Goal: Task Accomplishment & Management: Manage account settings

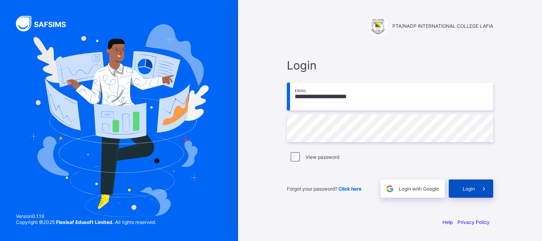
click at [471, 187] on span "Login" at bounding box center [469, 189] width 12 height 6
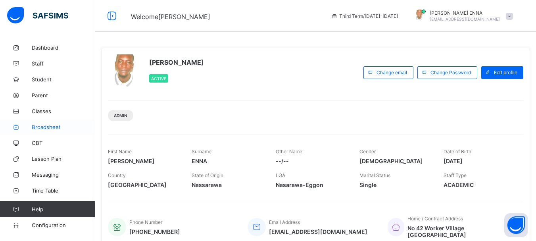
click at [51, 127] on span "Broadsheet" at bounding box center [64, 127] width 64 height 6
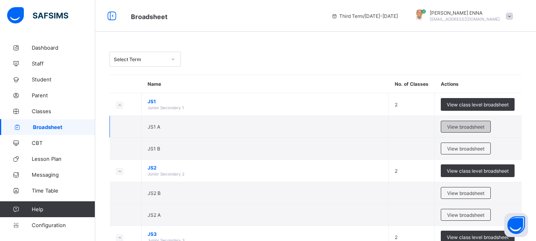
click at [471, 124] on span "View broadsheet" at bounding box center [466, 127] width 37 height 6
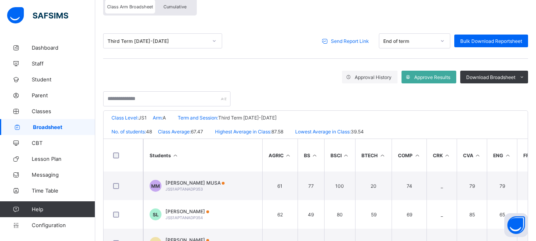
scroll to position [75, 0]
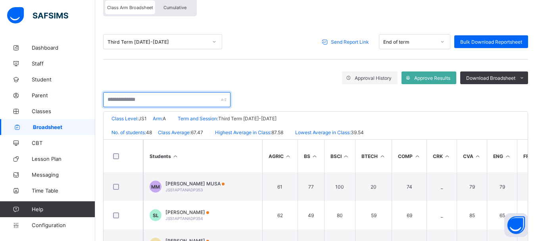
click at [199, 100] on input "text" at bounding box center [166, 99] width 127 height 15
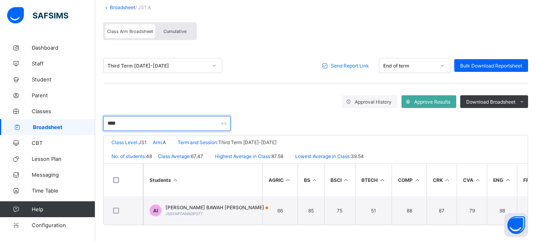
scroll to position [53, 0]
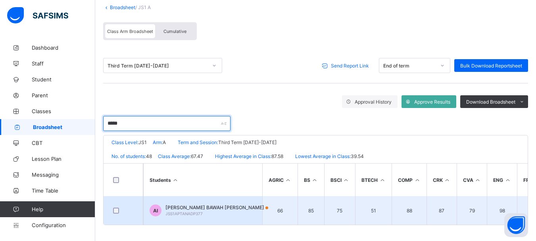
type input "*****"
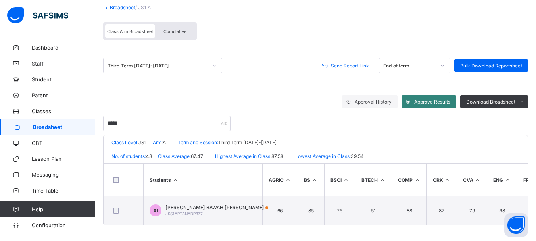
click at [446, 99] on span "Approve Results" at bounding box center [433, 102] width 36 height 6
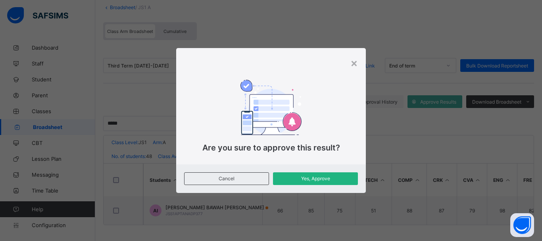
click at [320, 176] on span "Yes, Approve" at bounding box center [315, 179] width 73 height 6
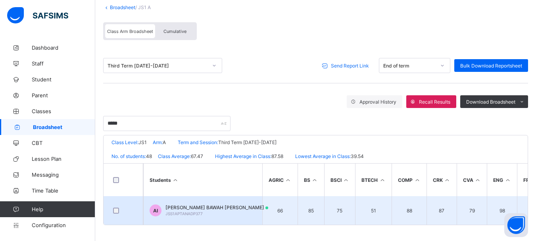
click at [189, 205] on span "ANITA BAWAH ISHAKU" at bounding box center [217, 208] width 103 height 6
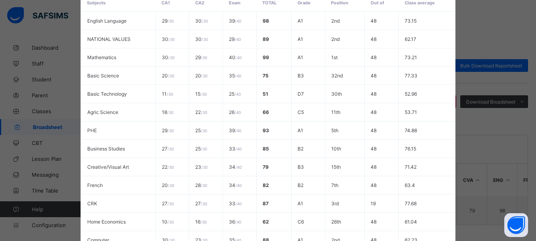
scroll to position [265, 0]
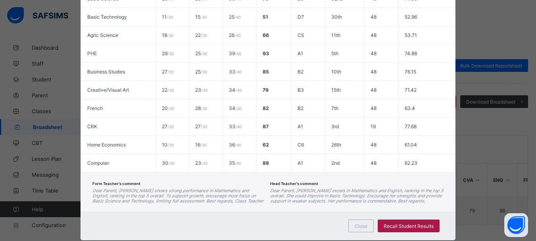
click at [420, 223] on span "Recall Student Results" at bounding box center [409, 226] width 50 height 6
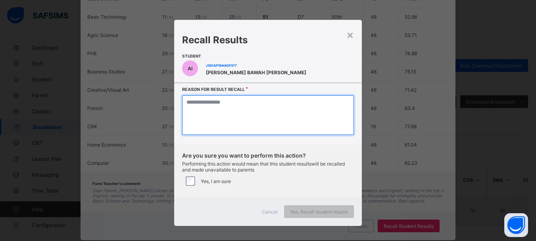
click at [240, 115] on textarea at bounding box center [268, 115] width 172 height 40
click at [224, 112] on textarea at bounding box center [271, 115] width 174 height 40
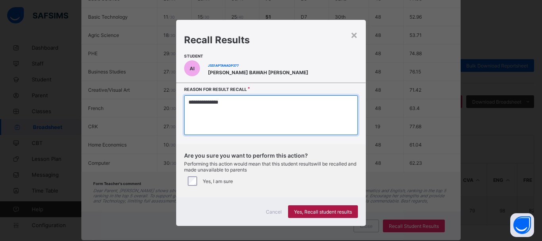
type textarea "**********"
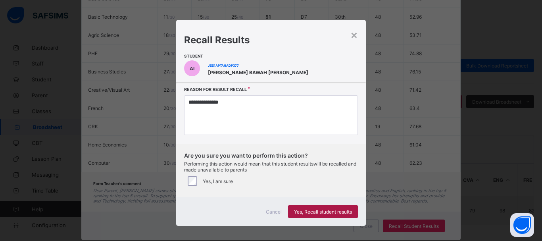
click at [322, 210] on span "Yes, Recall student results" at bounding box center [323, 212] width 58 height 6
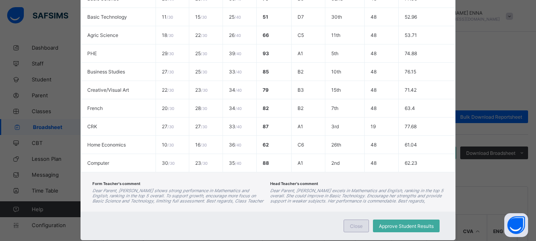
click at [363, 223] on span "Close" at bounding box center [356, 226] width 13 height 6
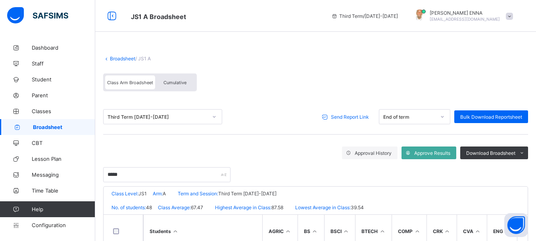
click at [176, 78] on div "Cumulative" at bounding box center [175, 82] width 40 height 14
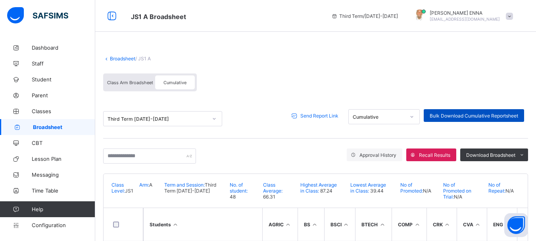
click at [506, 113] on span "Bulk Download Cumulative Reportsheet" at bounding box center [474, 116] width 89 height 6
click at [133, 80] on span "Class Arm Broadsheet" at bounding box center [130, 83] width 46 height 6
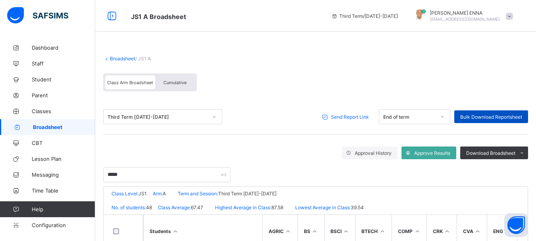
click at [513, 114] on span "Bulk Download Reportsheet" at bounding box center [492, 117] width 62 height 6
click at [110, 58] on link "Broadsheet" at bounding box center [122, 59] width 25 height 6
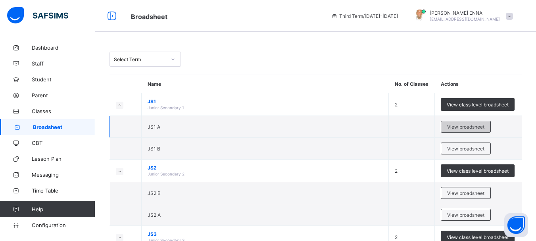
click at [477, 124] on span "View broadsheet" at bounding box center [466, 127] width 37 height 6
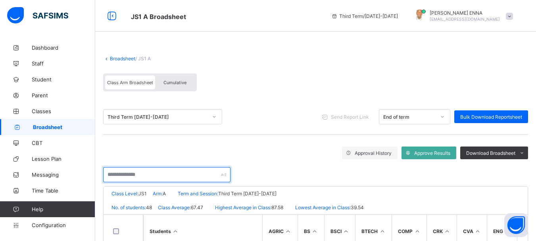
click at [133, 172] on input "text" at bounding box center [166, 174] width 127 height 15
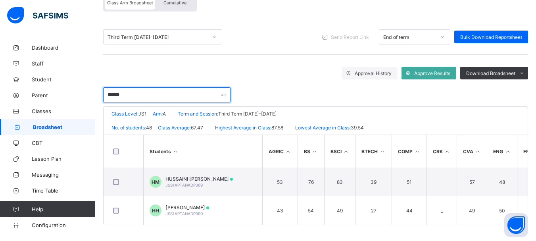
scroll to position [81, 0]
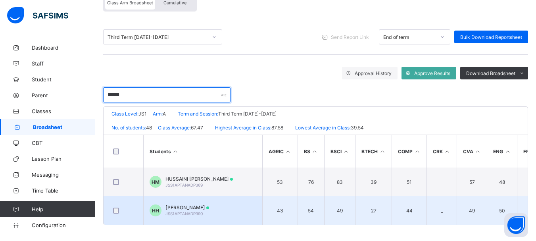
type input "******"
click at [209, 205] on span "HUSSAINA KUYAMBANA HUDU" at bounding box center [188, 208] width 44 height 6
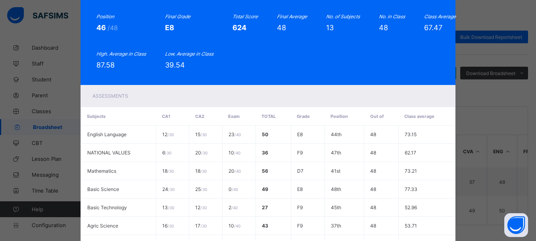
scroll to position [265, 0]
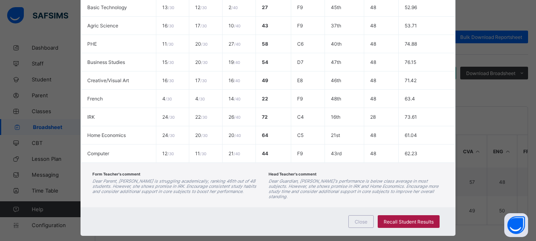
click at [411, 219] on span "Recall Student Results" at bounding box center [409, 222] width 50 height 6
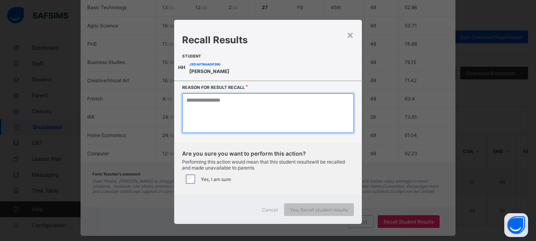
click at [256, 108] on textarea at bounding box center [268, 113] width 172 height 40
paste textarea "**********"
type textarea "**********"
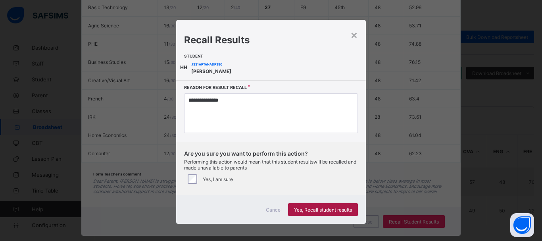
click at [335, 210] on span "Yes, Recall student results" at bounding box center [323, 210] width 58 height 6
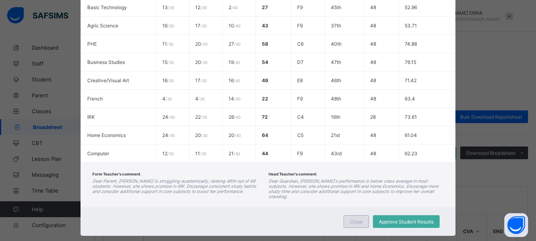
click at [359, 219] on span "Close" at bounding box center [356, 222] width 13 height 6
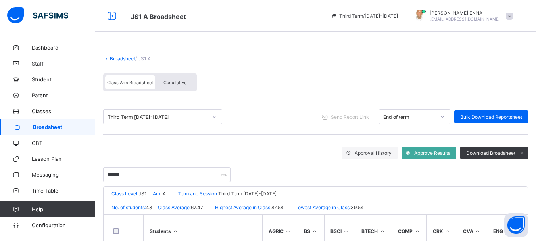
click at [125, 58] on link "Broadsheet" at bounding box center [122, 59] width 25 height 6
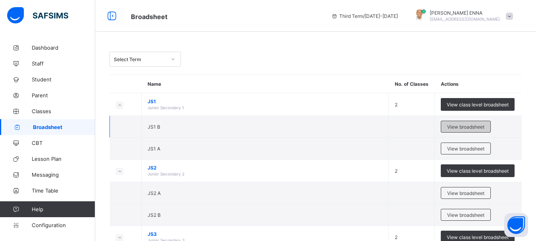
click at [467, 124] on span "View broadsheet" at bounding box center [466, 127] width 37 height 6
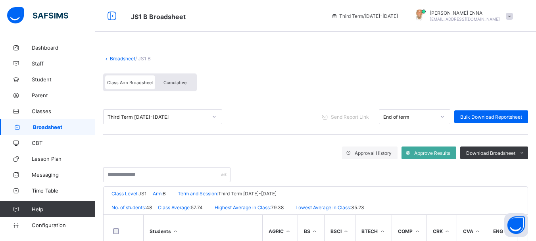
scroll to position [51, 0]
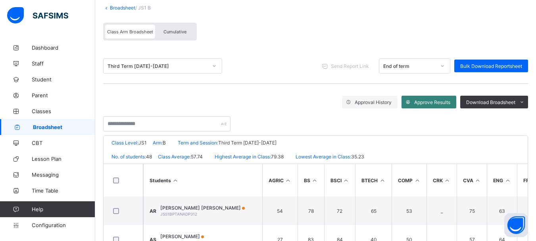
click at [451, 101] on span "Approve Results" at bounding box center [433, 102] width 36 height 6
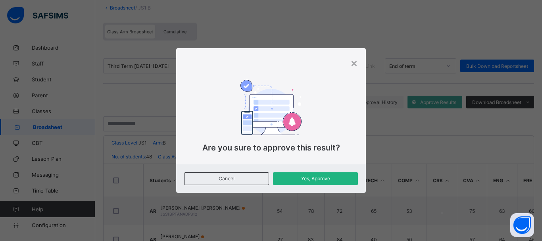
click at [329, 179] on span "Yes, Approve" at bounding box center [315, 179] width 73 height 6
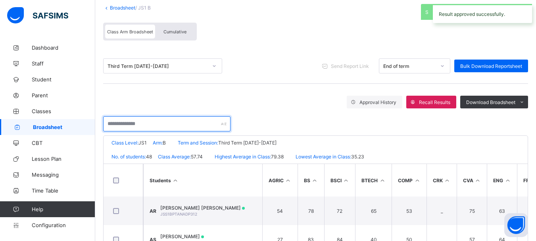
click at [143, 120] on input "text" at bounding box center [166, 123] width 127 height 15
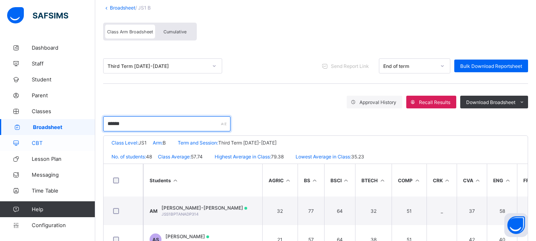
drag, startPoint x: 135, startPoint y: 123, endPoint x: 76, endPoint y: 135, distance: 60.9
click at [76, 135] on div "JS1 B Broadsheet Third Term / 2024-2025 EMMANUEL ENNA ennaemmanuel@gmail.com Da…" at bounding box center [268, 109] width 536 height 321
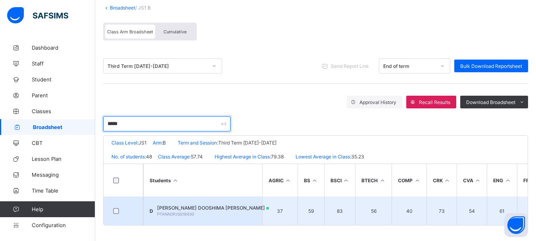
type input "*****"
click at [178, 203] on td "D DORIS DOOSHIMA BARTHOLOMEW PTANADPJSS1B630" at bounding box center [202, 211] width 119 height 29
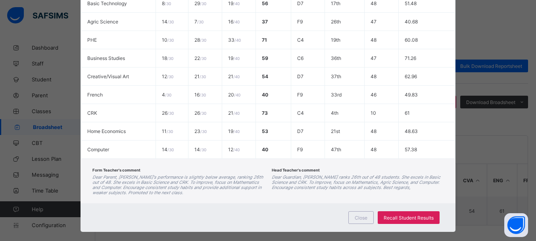
scroll to position [270, 0]
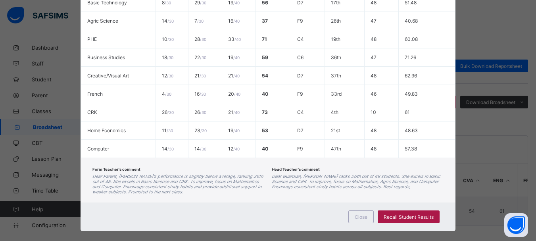
click at [424, 210] on div "Recall Student Results" at bounding box center [409, 216] width 62 height 13
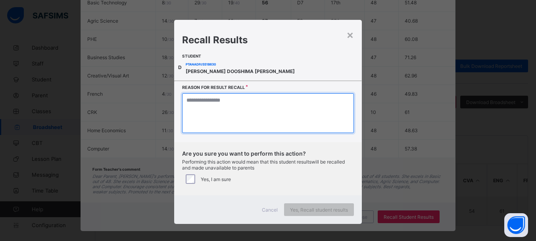
click at [272, 116] on textarea at bounding box center [268, 113] width 172 height 40
paste textarea "**********"
type textarea "**********"
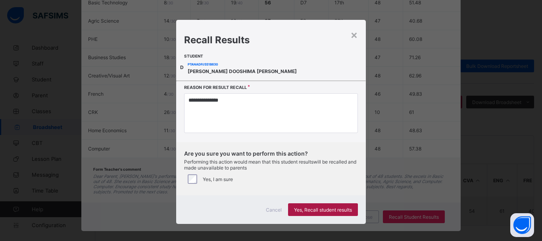
click at [328, 210] on span "Yes, Recall student results" at bounding box center [323, 210] width 58 height 6
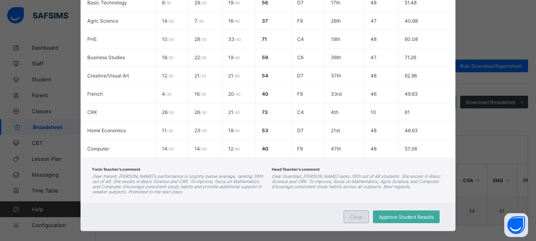
click at [359, 214] on span "Close" at bounding box center [356, 217] width 13 height 6
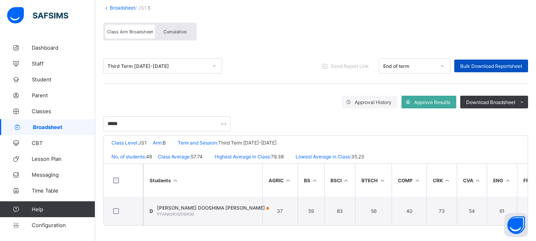
click at [490, 64] on span "Bulk Download Reportsheet" at bounding box center [492, 66] width 62 height 6
click at [175, 29] on span "Cumulative" at bounding box center [175, 32] width 23 height 6
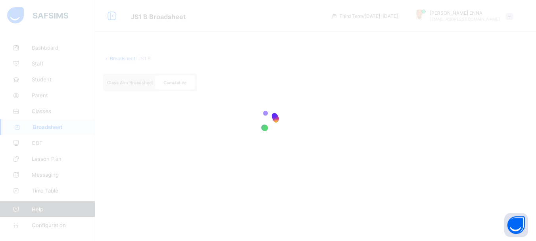
scroll to position [0, 0]
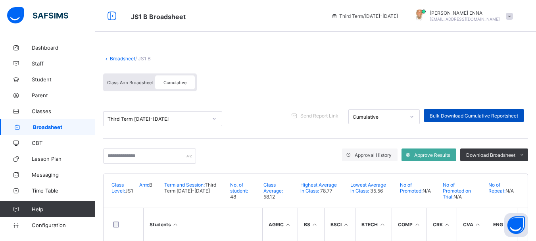
click at [480, 115] on span "Bulk Download Cumulative Reportsheet" at bounding box center [474, 116] width 89 height 6
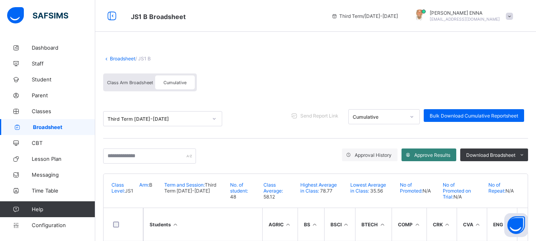
click at [441, 152] on span "Approve Results" at bounding box center [433, 155] width 36 height 6
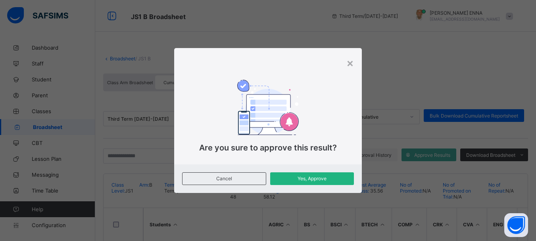
click at [321, 175] on div "Yes, Approve" at bounding box center [312, 178] width 84 height 13
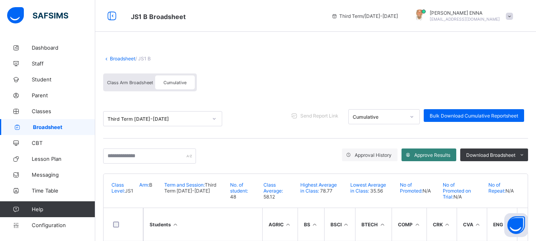
click at [449, 152] on span "Approve Results" at bounding box center [433, 155] width 36 height 6
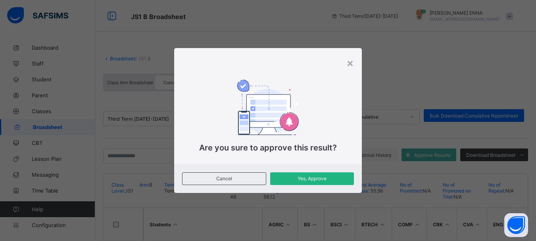
click at [315, 184] on div "Yes, Approve" at bounding box center [312, 178] width 84 height 13
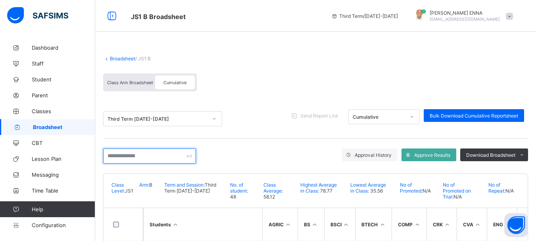
click at [143, 154] on input "text" at bounding box center [149, 156] width 93 height 15
click at [267, 58] on div "Broadsheet / JS1 B" at bounding box center [315, 59] width 425 height 6
click at [144, 153] on input "text" at bounding box center [149, 156] width 93 height 15
click at [119, 56] on link "Broadsheet" at bounding box center [122, 59] width 25 height 6
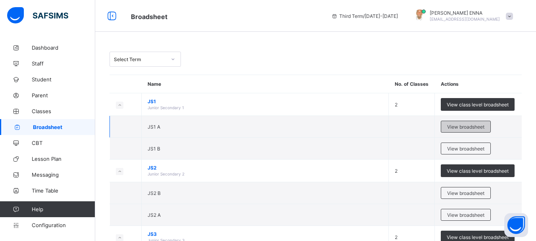
click at [463, 123] on div "View broadsheet" at bounding box center [466, 127] width 50 height 12
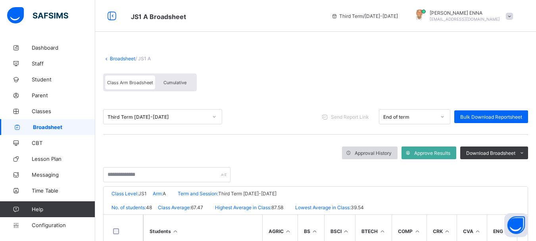
click at [386, 151] on span "Approval History" at bounding box center [373, 153] width 37 height 6
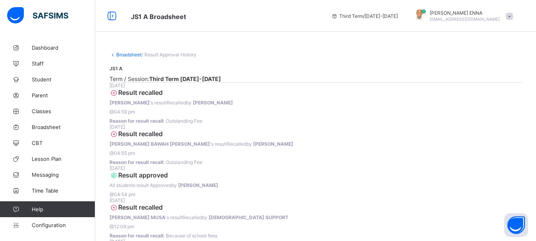
click at [125, 53] on link "Broadsheet" at bounding box center [128, 55] width 25 height 6
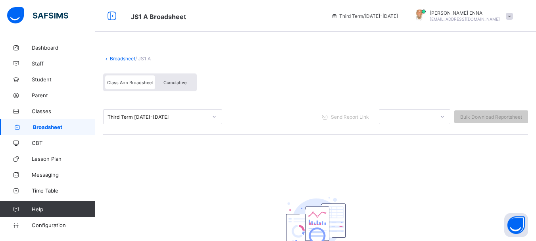
click at [110, 58] on link "Broadsheet" at bounding box center [122, 59] width 25 height 6
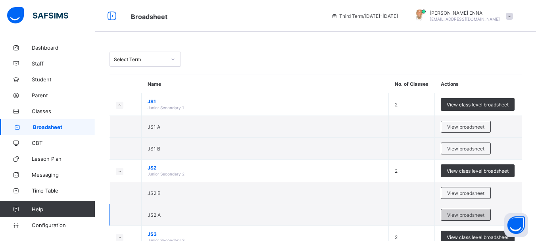
click at [476, 214] on span "View broadsheet" at bounding box center [466, 215] width 37 height 6
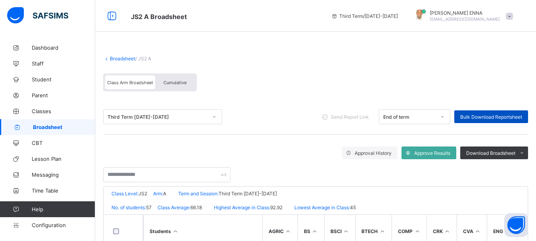
click at [496, 112] on div "Bulk Download Reportsheet" at bounding box center [492, 116] width 74 height 13
click at [182, 79] on div "Cumulative" at bounding box center [175, 82] width 40 height 14
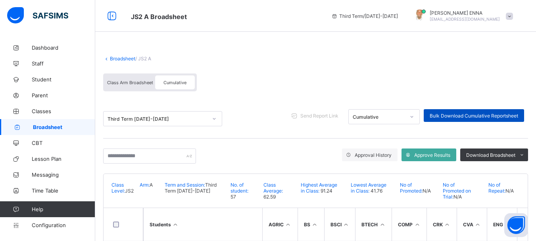
click at [504, 113] on span "Bulk Download Cumulative Reportsheet" at bounding box center [474, 116] width 89 height 6
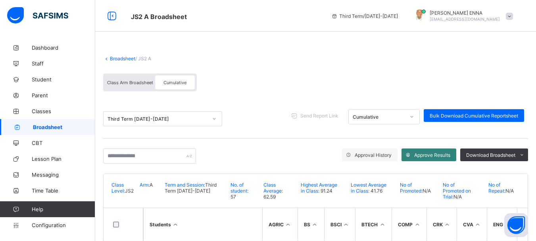
click at [450, 157] on div "Approve Results" at bounding box center [429, 155] width 55 height 13
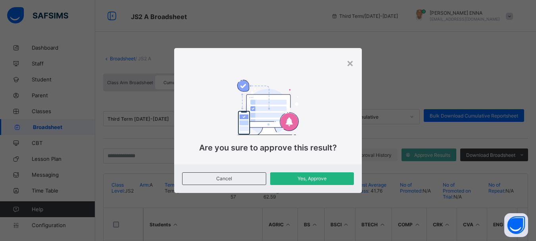
click at [303, 181] on span "Yes, Approve" at bounding box center [312, 179] width 72 height 6
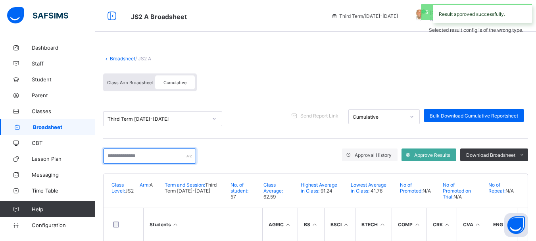
click at [189, 156] on input "text" at bounding box center [149, 156] width 93 height 15
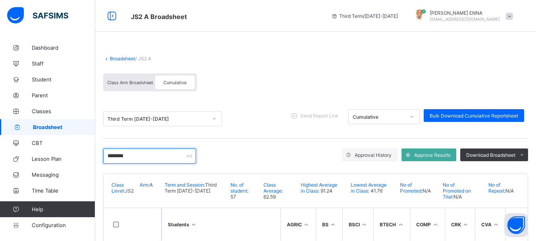
type input "*********"
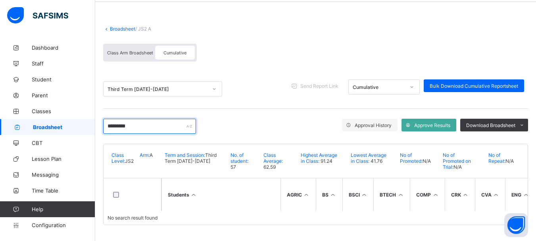
drag, startPoint x: 143, startPoint y: 121, endPoint x: 101, endPoint y: 122, distance: 42.5
click at [101, 122] on div "Broadsheet / JS2 A Class Arm Broadsheet Cumulative Third Term 2024-2025 Send Re…" at bounding box center [315, 125] width 441 height 231
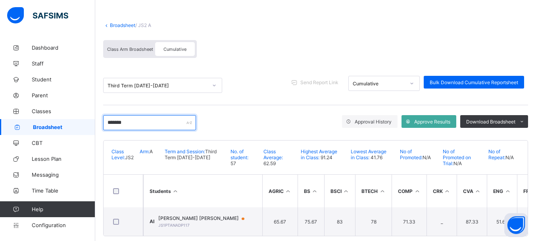
scroll to position [46, 0]
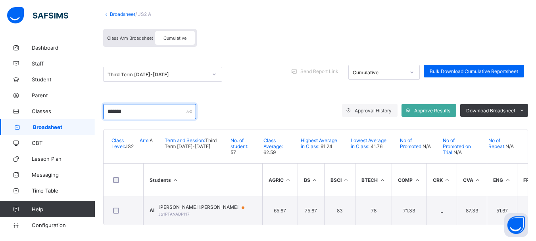
drag, startPoint x: 128, startPoint y: 108, endPoint x: 104, endPoint y: 108, distance: 24.6
click at [104, 108] on input "*******" at bounding box center [149, 111] width 93 height 15
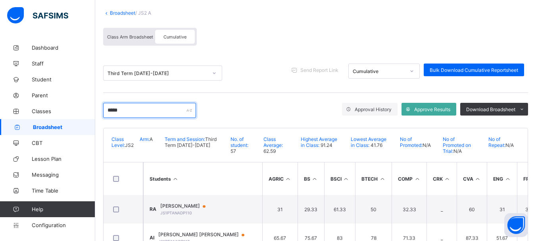
scroll to position [103, 0]
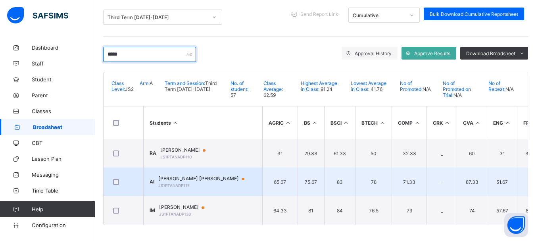
type input "*****"
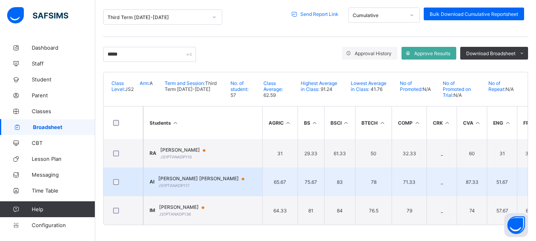
click at [197, 178] on span "AISHA AHMAD IBRAHIM" at bounding box center [205, 179] width 94 height 6
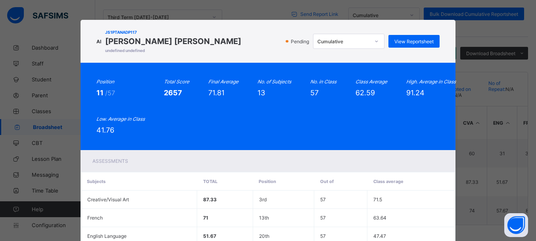
scroll to position [251, 0]
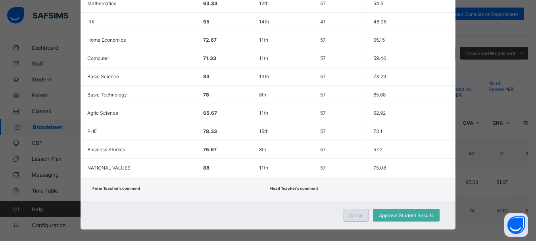
click at [356, 212] on span "Close" at bounding box center [356, 215] width 13 height 6
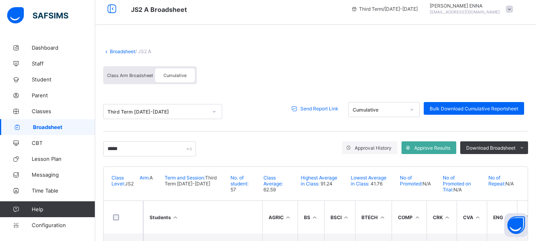
scroll to position [7, 0]
click at [129, 74] on span "Class Arm Broadsheet" at bounding box center [130, 76] width 46 height 6
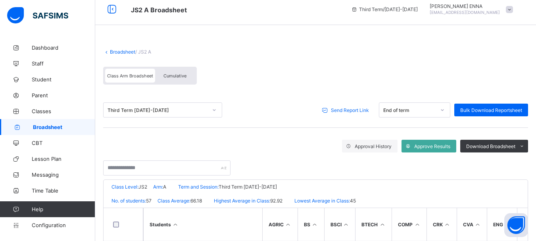
click at [129, 75] on span "Class Arm Broadsheet" at bounding box center [130, 76] width 46 height 6
click at [143, 168] on input "text" at bounding box center [166, 167] width 127 height 15
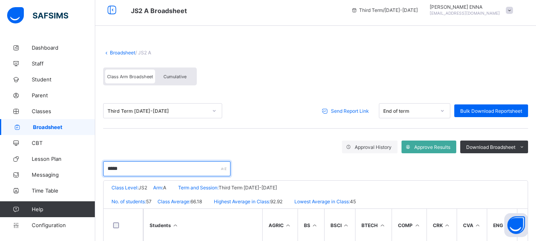
scroll to position [110, 0]
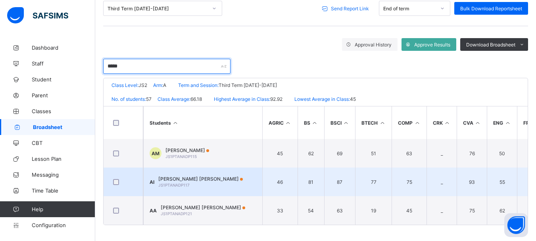
type input "*****"
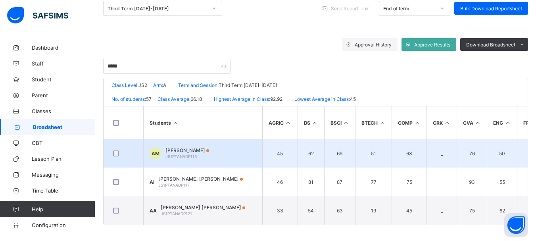
click at [195, 144] on td "AM AISHA IBRAHIM MUSA JS1PTANADP115" at bounding box center [202, 153] width 119 height 29
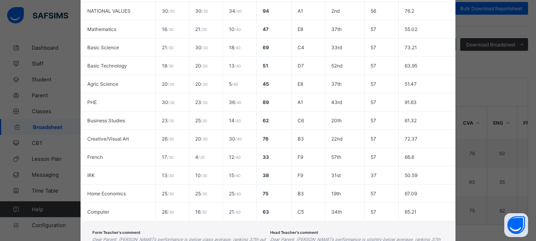
scroll to position [270, 0]
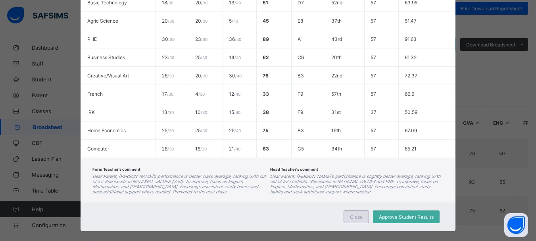
click at [354, 214] on span "Close" at bounding box center [356, 217] width 13 height 6
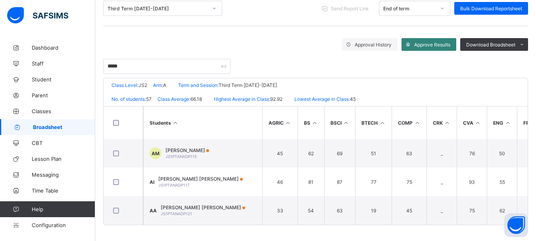
click at [446, 38] on div "Approve Results" at bounding box center [429, 44] width 55 height 13
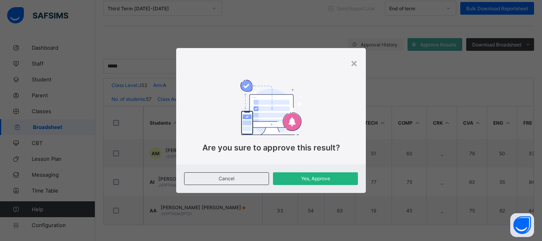
click at [313, 177] on span "Yes, Approve" at bounding box center [315, 179] width 73 height 6
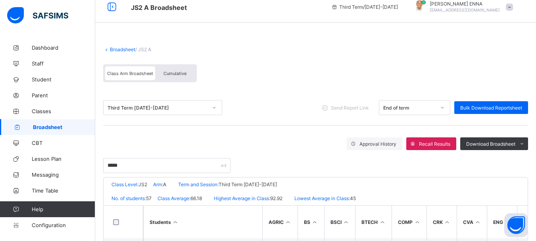
scroll to position [0, 0]
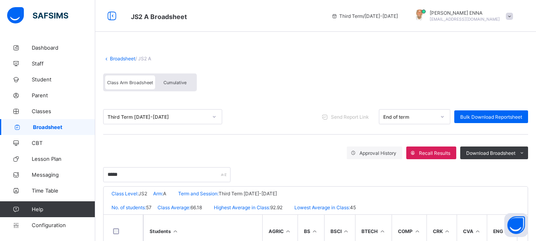
click at [121, 58] on link "Broadsheet" at bounding box center [122, 59] width 25 height 6
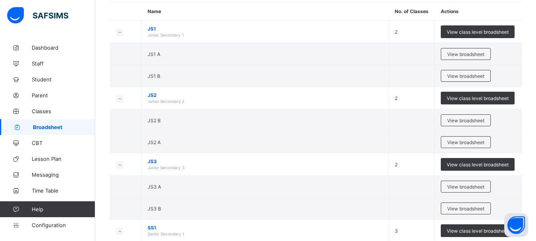
scroll to position [89, 0]
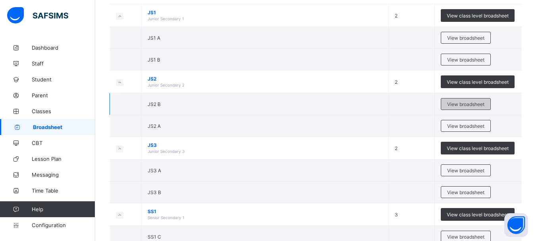
click at [463, 102] on span "View broadsheet" at bounding box center [466, 104] width 37 height 6
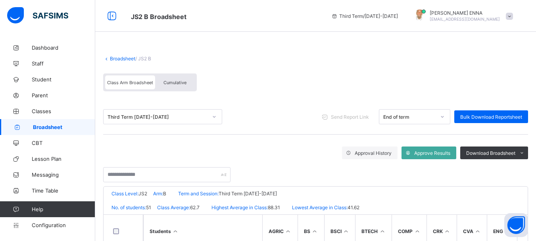
click at [107, 58] on icon at bounding box center [106, 59] width 7 height 6
click at [120, 58] on link "Broadsheet" at bounding box center [122, 59] width 25 height 6
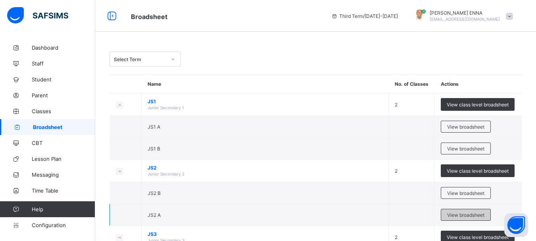
click at [463, 214] on span "View broadsheet" at bounding box center [466, 215] width 37 height 6
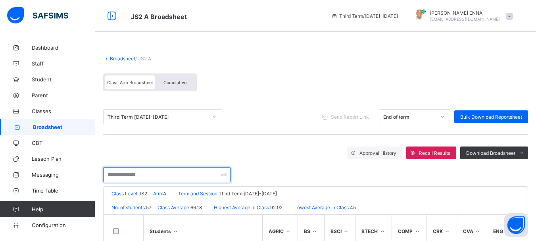
click at [179, 172] on input "text" at bounding box center [166, 174] width 127 height 15
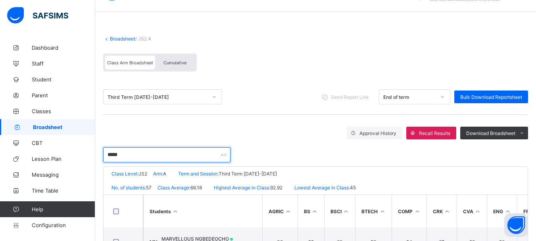
scroll to position [53, 0]
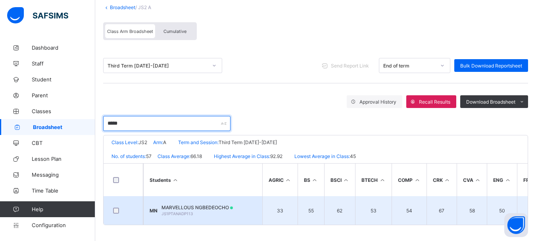
type input "*****"
click at [216, 200] on td "MN MARVELLOUS NGBEDEOCHO JS1PTANADP113" at bounding box center [202, 210] width 119 height 29
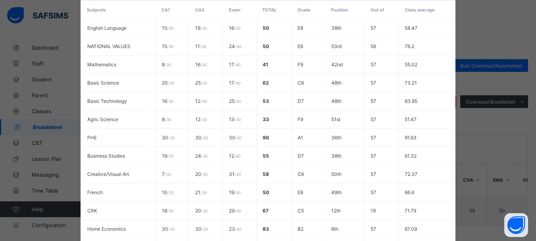
scroll to position [259, 0]
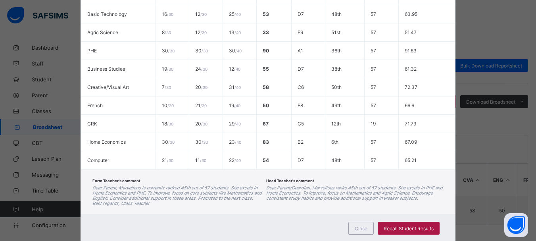
click at [430, 226] on span "Recall Student Results" at bounding box center [409, 229] width 50 height 6
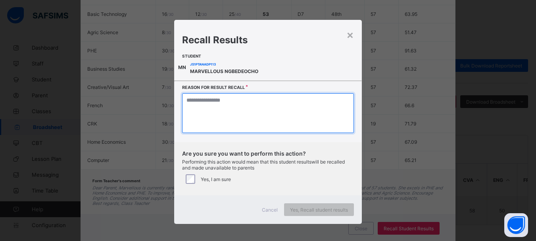
click at [222, 118] on textarea at bounding box center [268, 113] width 172 height 40
paste textarea "**********"
type textarea "**********"
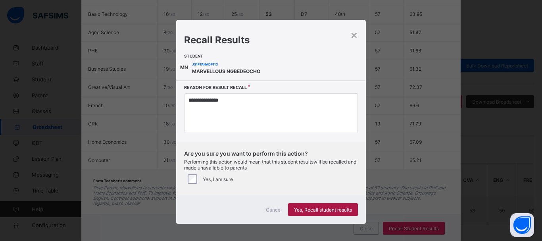
click at [337, 207] on span "Yes, Recall student results" at bounding box center [323, 210] width 58 height 6
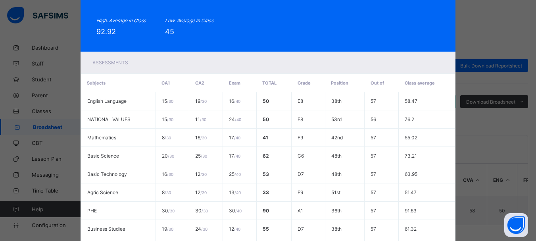
scroll to position [270, 0]
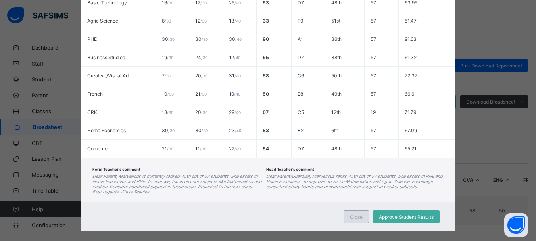
click at [359, 214] on span "Close" at bounding box center [356, 217] width 13 height 6
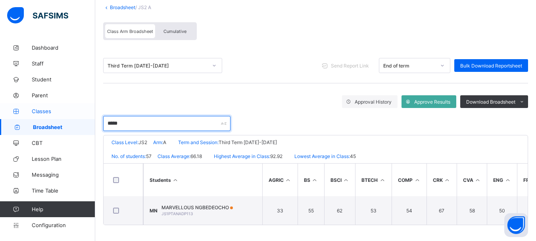
drag, startPoint x: 154, startPoint y: 123, endPoint x: 70, endPoint y: 115, distance: 85.0
click at [70, 115] on div "JS2 A Broadsheet Third Term / 2024-2025 EMMANUEL ENNA ennaemmanuel@gmail.com Da…" at bounding box center [268, 95] width 536 height 292
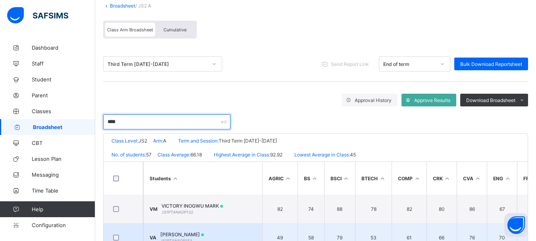
type input "****"
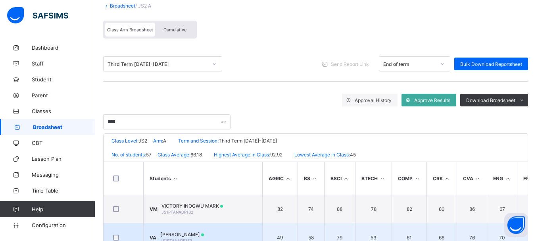
click at [179, 232] on span "VICTORIA ADEBAYO" at bounding box center [182, 235] width 44 height 6
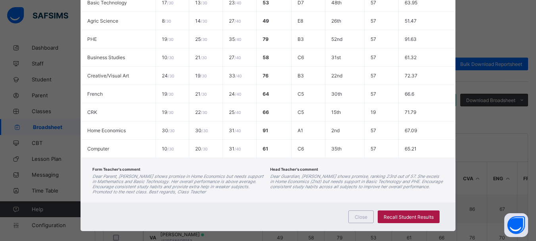
click at [412, 210] on div "Recall Student Results" at bounding box center [409, 216] width 62 height 13
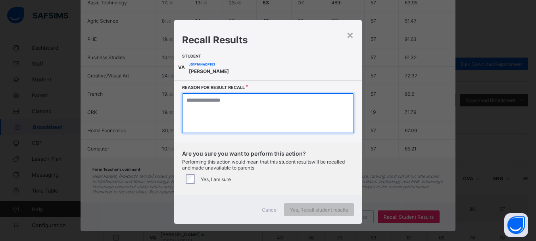
click at [244, 120] on textarea at bounding box center [268, 113] width 172 height 40
paste textarea "**********"
type textarea "**********"
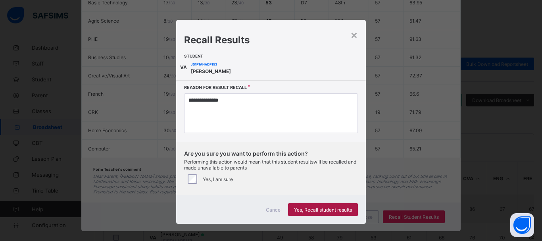
click at [321, 208] on span "Yes, Recall student results" at bounding box center [323, 210] width 58 height 6
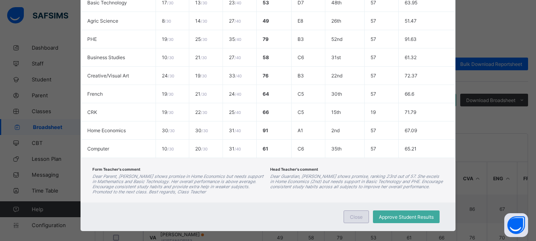
click at [358, 214] on span "Close" at bounding box center [356, 217] width 13 height 6
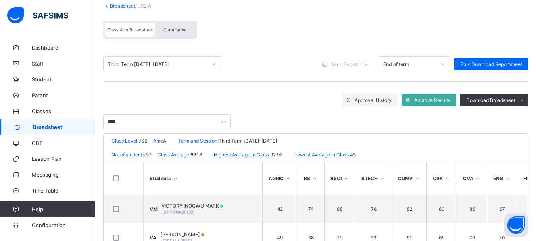
click at [107, 5] on icon at bounding box center [106, 6] width 7 height 6
click at [114, 4] on link "Broadsheet" at bounding box center [122, 6] width 25 height 6
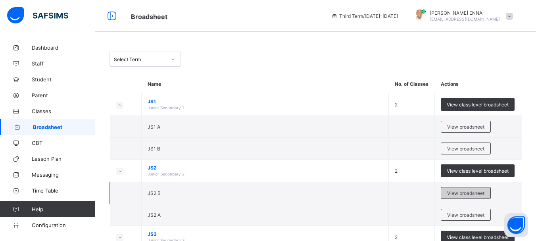
click at [468, 194] on span "View broadsheet" at bounding box center [466, 193] width 37 height 6
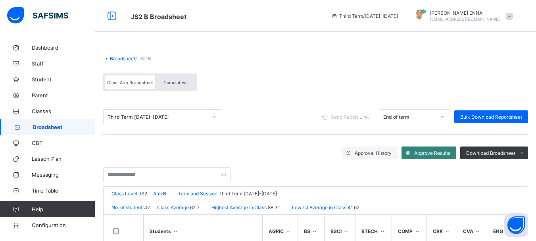
click at [448, 150] on span "Approve Results" at bounding box center [433, 153] width 36 height 6
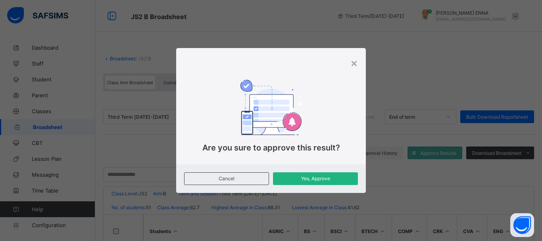
click at [313, 180] on span "Yes, Approve" at bounding box center [315, 179] width 73 height 6
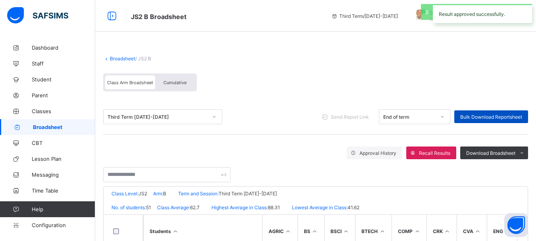
click at [491, 112] on div "Bulk Download Reportsheet" at bounding box center [492, 116] width 74 height 13
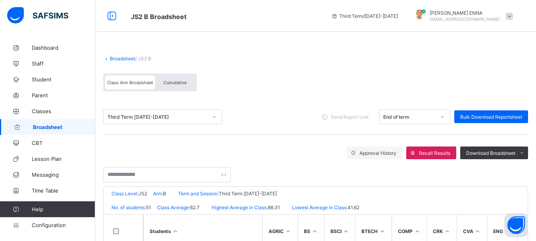
click at [170, 81] on span "Cumulative" at bounding box center [175, 83] width 23 height 6
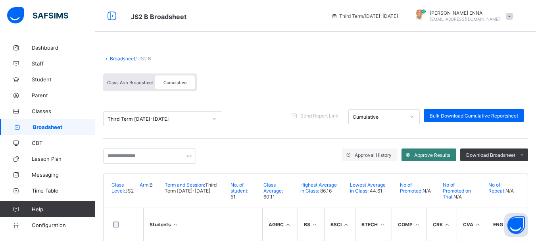
click at [448, 156] on span "Approve Results" at bounding box center [433, 155] width 36 height 6
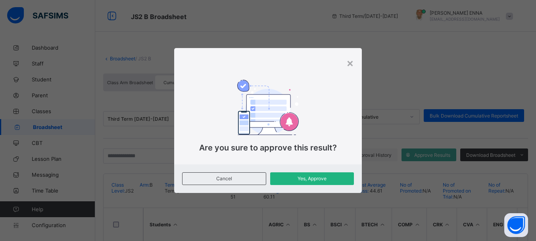
click at [302, 177] on span "Yes, Approve" at bounding box center [312, 179] width 72 height 6
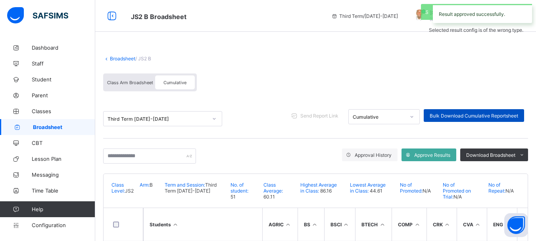
click at [477, 116] on span "Bulk Download Cumulative Reportsheet" at bounding box center [474, 116] width 89 height 6
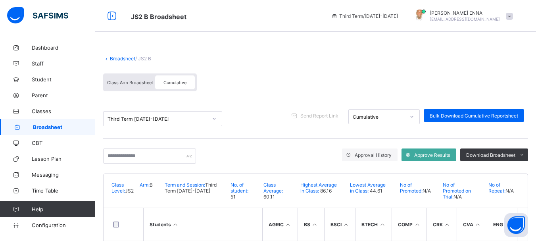
click at [111, 57] on link "Broadsheet" at bounding box center [122, 59] width 25 height 6
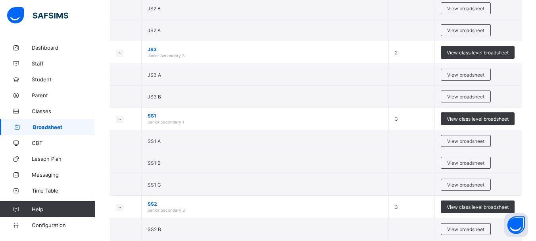
scroll to position [186, 0]
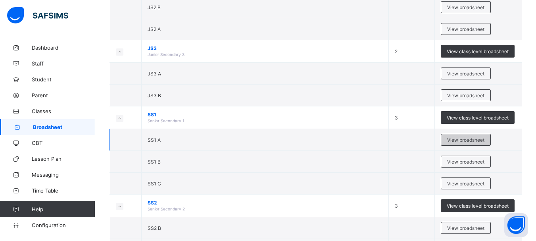
click at [462, 138] on span "View broadsheet" at bounding box center [466, 140] width 37 height 6
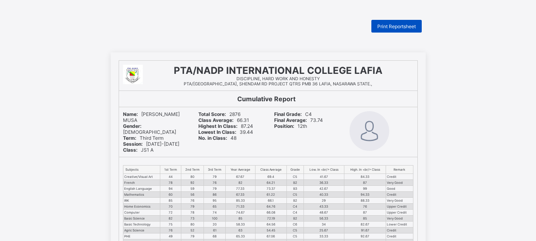
click at [392, 26] on span "Print Reportsheet" at bounding box center [397, 26] width 39 height 6
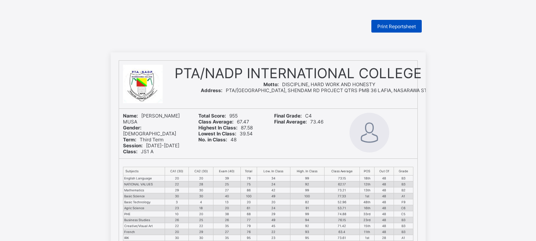
click at [396, 25] on span "Print Reportsheet" at bounding box center [397, 26] width 39 height 6
click at [402, 22] on div "Print Reportsheet" at bounding box center [397, 26] width 50 height 13
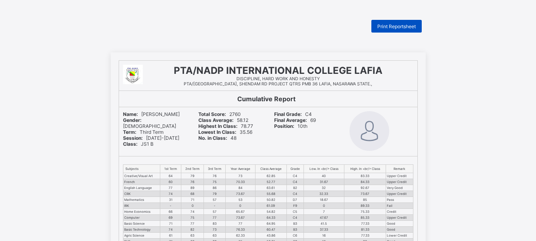
click at [397, 29] on span "Print Reportsheet" at bounding box center [397, 26] width 39 height 6
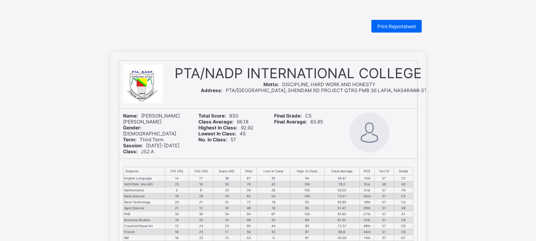
click at [412, 23] on div "Print Reportsheet" at bounding box center [397, 26] width 50 height 13
click at [390, 29] on span "Print Reportsheet" at bounding box center [397, 26] width 39 height 6
click at [403, 27] on span "Print Reportsheet" at bounding box center [397, 26] width 39 height 6
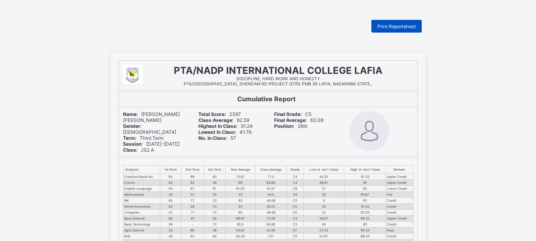
click at [396, 27] on span "Print Reportsheet" at bounding box center [397, 26] width 39 height 6
click at [401, 25] on span "Print Reportsheet" at bounding box center [397, 26] width 39 height 6
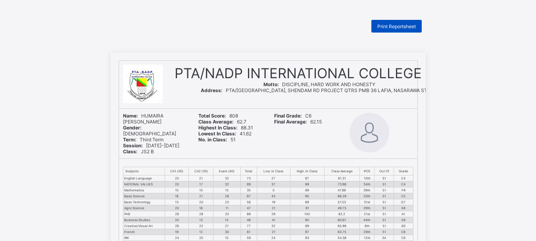
click at [387, 27] on span "Print Reportsheet" at bounding box center [397, 26] width 39 height 6
